Goal: Obtain resource: Download file/media

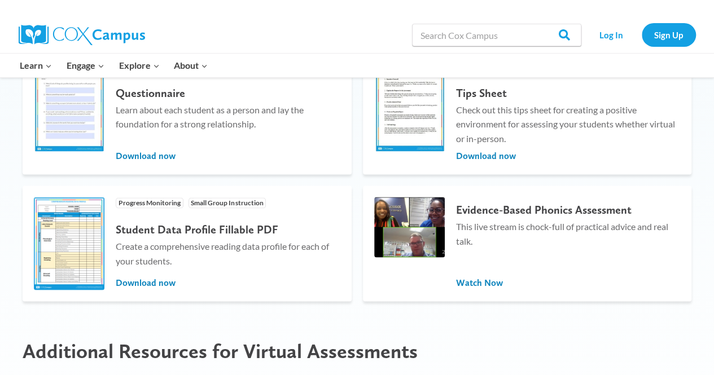
scroll to position [1027, 0]
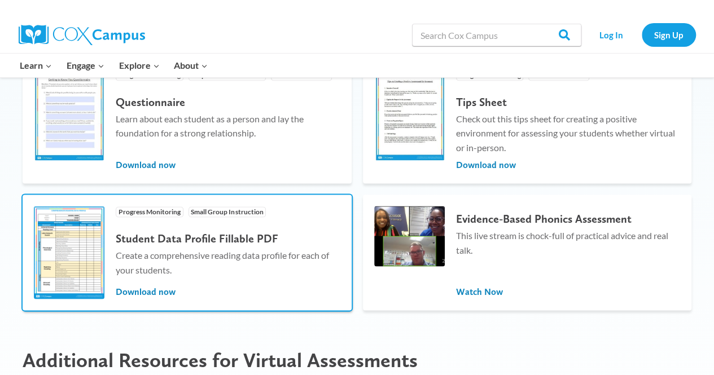
click at [80, 249] on img at bounding box center [69, 252] width 71 height 93
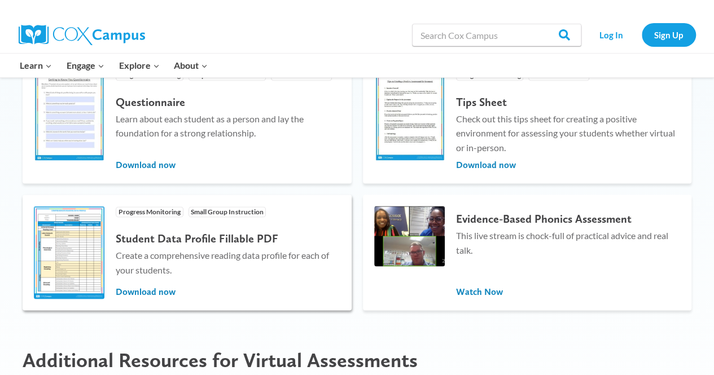
scroll to position [1040, 0]
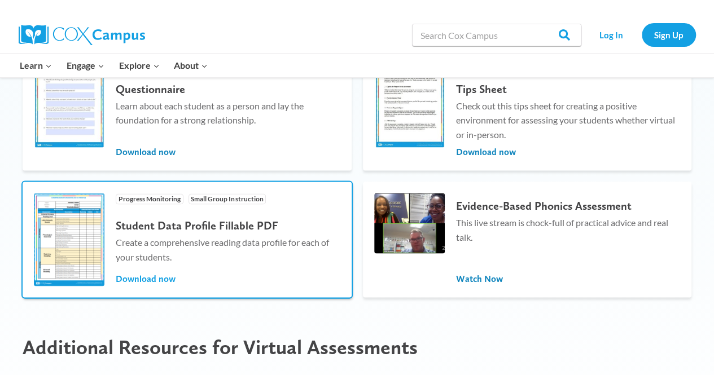
click at [137, 280] on span "Download now" at bounding box center [146, 279] width 60 height 12
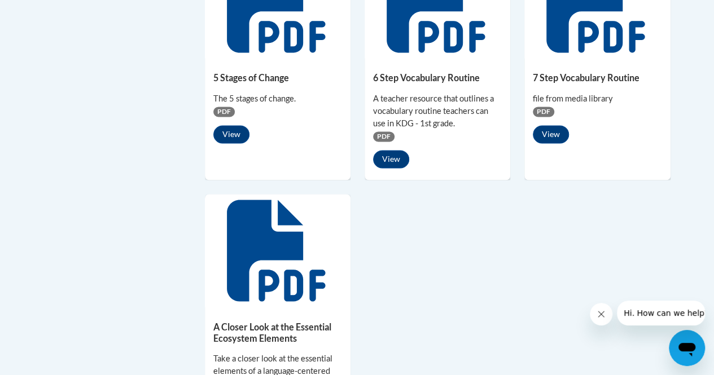
scroll to position [859, 0]
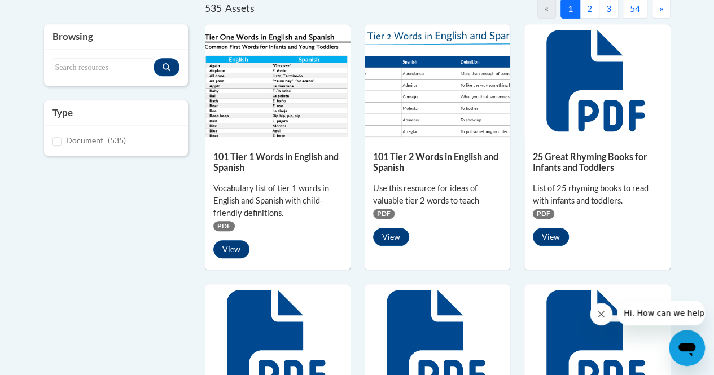
scroll to position [257, 0]
